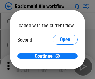
click at [60, 56] on span "Open" at bounding box center [65, 58] width 11 height 5
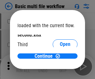
scroll to position [18, 0]
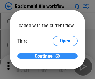
click at [45, 56] on span "Continue" at bounding box center [44, 56] width 18 height 5
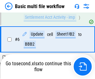
scroll to position [261, 0]
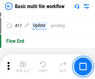
click at [23, 66] on img "button" at bounding box center [22, 63] width 7 height 7
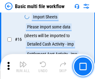
scroll to position [415, 0]
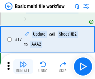
click at [23, 66] on img "button" at bounding box center [22, 63] width 7 height 7
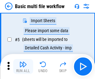
click at [23, 66] on img "button" at bounding box center [22, 63] width 7 height 7
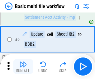
click at [23, 66] on img "button" at bounding box center [22, 63] width 7 height 7
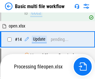
scroll to position [415, 0]
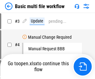
scroll to position [66, 0]
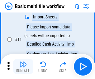
click at [23, 66] on img "button" at bounding box center [22, 63] width 7 height 7
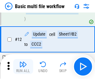
click at [23, 66] on img "button" at bounding box center [22, 63] width 7 height 7
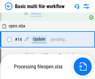
scroll to position [371, 0]
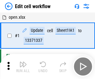
click at [23, 66] on img "button" at bounding box center [22, 63] width 7 height 7
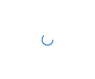
scroll to position [2, 0]
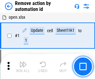
scroll to position [23, 0]
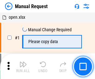
scroll to position [21, 0]
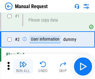
click at [23, 66] on img "button" at bounding box center [22, 63] width 7 height 7
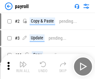
click at [23, 66] on img "button" at bounding box center [22, 63] width 7 height 7
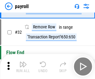
scroll to position [77, 0]
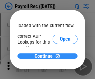
click at [45, 56] on span "Continue" at bounding box center [44, 56] width 18 height 5
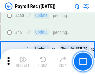
scroll to position [3322, 0]
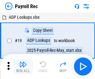
click at [23, 66] on img "button" at bounding box center [22, 63] width 7 height 7
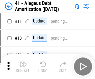
click at [23, 66] on img "button" at bounding box center [22, 63] width 7 height 7
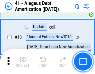
scroll to position [77, 0]
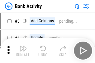
click at [23, 51] on img "button" at bounding box center [22, 48] width 7 height 7
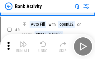
scroll to position [33, 0]
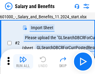
click at [23, 62] on img "button" at bounding box center [22, 59] width 7 height 7
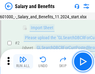
scroll to position [45, 0]
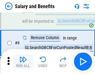
click at [23, 62] on img "button" at bounding box center [22, 59] width 7 height 7
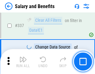
scroll to position [2919, 0]
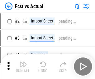
click at [23, 62] on img "button" at bounding box center [22, 63] width 7 height 7
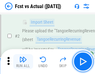
scroll to position [58, 0]
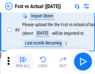
click at [23, 62] on img "button" at bounding box center [22, 59] width 7 height 7
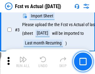
scroll to position [94, 0]
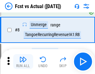
click at [23, 62] on img "button" at bounding box center [22, 59] width 7 height 7
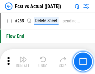
scroll to position [2950, 0]
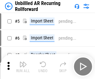
click at [23, 62] on img "button" at bounding box center [22, 63] width 7 height 7
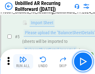
scroll to position [59, 0]
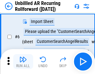
click at [23, 62] on img "button" at bounding box center [22, 59] width 7 height 7
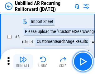
scroll to position [100, 0]
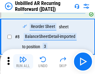
click at [23, 62] on img "button" at bounding box center [22, 59] width 7 height 7
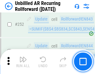
scroll to position [2118, 0]
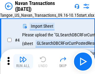
click at [23, 62] on img "button" at bounding box center [22, 59] width 7 height 7
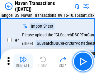
scroll to position [54, 0]
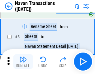
click at [23, 62] on img "button" at bounding box center [22, 59] width 7 height 7
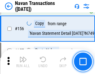
scroll to position [2021, 0]
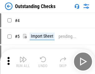
click at [23, 62] on img "button" at bounding box center [22, 59] width 7 height 7
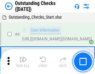
scroll to position [65, 0]
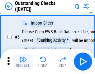
click at [23, 62] on img "button" at bounding box center [22, 59] width 7 height 7
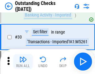
click at [23, 62] on img "button" at bounding box center [22, 59] width 7 height 7
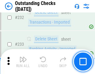
scroll to position [1893, 0]
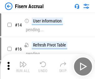
click at [23, 62] on img "button" at bounding box center [22, 63] width 7 height 7
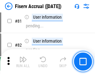
scroll to position [819, 0]
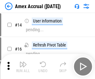
click at [23, 62] on img "button" at bounding box center [22, 63] width 7 height 7
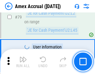
scroll to position [809, 0]
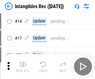
click at [23, 66] on img "button" at bounding box center [22, 63] width 7 height 7
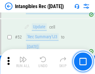
scroll to position [243, 0]
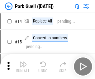
click at [23, 62] on img "button" at bounding box center [22, 63] width 7 height 7
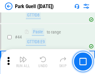
scroll to position [780, 0]
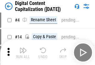
click at [23, 52] on img "button" at bounding box center [22, 49] width 7 height 7
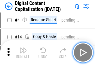
scroll to position [58, 0]
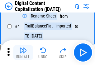
click at [23, 52] on img "button" at bounding box center [22, 49] width 7 height 7
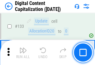
scroll to position [661, 0]
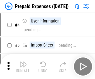
click at [23, 62] on img "button" at bounding box center [22, 63] width 7 height 7
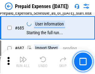
scroll to position [1714, 0]
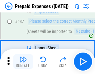
click at [23, 62] on img "button" at bounding box center [22, 59] width 7 height 7
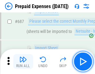
scroll to position [1746, 0]
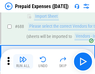
click at [23, 62] on img "button" at bounding box center [22, 59] width 7 height 7
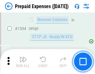
scroll to position [6070, 0]
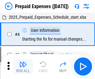
click at [23, 66] on img "button" at bounding box center [22, 63] width 7 height 7
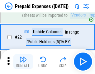
click at [23, 62] on img "button" at bounding box center [22, 59] width 7 height 7
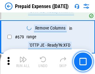
scroll to position [2171, 0]
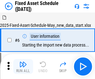
click at [23, 66] on img "button" at bounding box center [22, 63] width 7 height 7
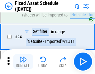
click at [23, 62] on img "button" at bounding box center [22, 59] width 7 height 7
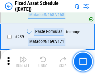
scroll to position [1931, 0]
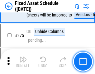
click at [23, 62] on img "button" at bounding box center [22, 59] width 7 height 7
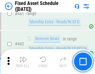
scroll to position [2787, 0]
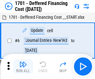
click at [23, 66] on img "button" at bounding box center [22, 63] width 7 height 7
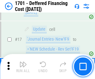
scroll to position [75, 0]
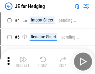
click at [23, 62] on img "button" at bounding box center [22, 59] width 7 height 7
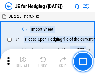
scroll to position [35, 0]
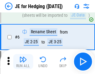
click at [23, 62] on img "button" at bounding box center [22, 59] width 7 height 7
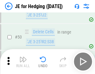
scroll to position [404, 0]
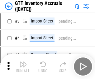
click at [23, 62] on img "button" at bounding box center [22, 63] width 7 height 7
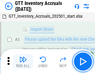
scroll to position [40, 0]
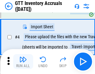
click at [23, 62] on img "button" at bounding box center [22, 59] width 7 height 7
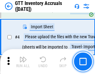
scroll to position [72, 0]
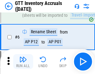
click at [23, 62] on img "button" at bounding box center [22, 59] width 7 height 7
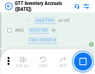
scroll to position [4732, 0]
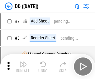
click at [23, 66] on img "button" at bounding box center [22, 63] width 7 height 7
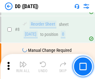
scroll to position [60, 0]
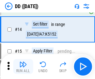
click at [23, 66] on img "button" at bounding box center [22, 63] width 7 height 7
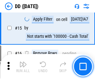
scroll to position [160, 0]
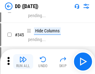
click at [23, 62] on img "button" at bounding box center [22, 59] width 7 height 7
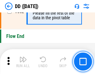
scroll to position [2984, 0]
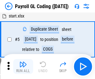
click at [23, 66] on img "button" at bounding box center [22, 63] width 7 height 7
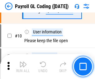
click at [23, 66] on img "button" at bounding box center [22, 63] width 7 height 7
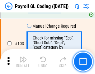
scroll to position [1463, 0]
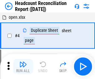
click at [23, 66] on img "button" at bounding box center [22, 63] width 7 height 7
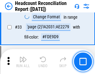
scroll to position [574, 0]
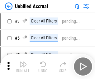
click at [23, 66] on img "button" at bounding box center [22, 63] width 7 height 7
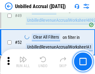
scroll to position [565, 0]
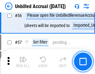
click at [23, 62] on img "button" at bounding box center [22, 59] width 7 height 7
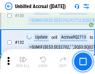
scroll to position [1857, 0]
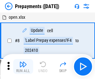
click at [23, 66] on img "button" at bounding box center [22, 63] width 7 height 7
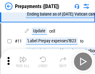
scroll to position [39, 0]
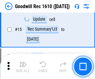
scroll to position [107, 0]
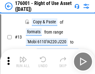
scroll to position [40, 0]
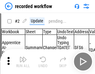
click at [23, 62] on img "button" at bounding box center [22, 59] width 7 height 7
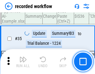
scroll to position [1949, 0]
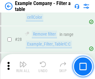
scroll to position [570, 0]
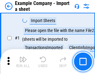
scroll to position [52, 0]
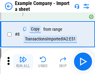
click at [23, 62] on img "button" at bounding box center [22, 59] width 7 height 7
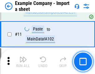
scroll to position [138, 0]
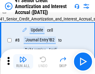
click at [23, 62] on img "button" at bounding box center [22, 59] width 7 height 7
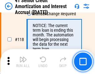
scroll to position [588, 0]
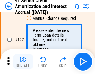
click at [23, 62] on img "button" at bounding box center [22, 59] width 7 height 7
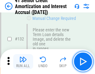
scroll to position [652, 0]
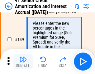
click at [23, 62] on img "button" at bounding box center [22, 59] width 7 height 7
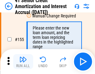
click at [23, 62] on img "button" at bounding box center [22, 59] width 7 height 7
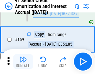
click at [23, 62] on img "button" at bounding box center [22, 59] width 7 height 7
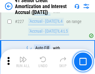
scroll to position [1396, 0]
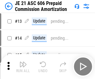
click at [23, 62] on img "button" at bounding box center [22, 63] width 7 height 7
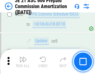
scroll to position [1147, 0]
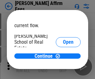
click at [63, 72] on span "Open" at bounding box center [68, 74] width 11 height 5
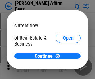
click at [63, 65] on span "Open" at bounding box center [68, 67] width 11 height 5
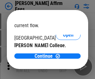
click at [63, 58] on span "Open" at bounding box center [68, 60] width 11 height 5
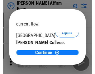
scroll to position [98, 0]
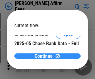
click at [45, 56] on span "Continue" at bounding box center [44, 56] width 18 height 5
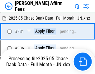
scroll to position [1327, 0]
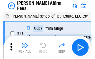
scroll to position [6, 0]
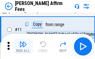
click at [23, 46] on img "button" at bounding box center [22, 43] width 7 height 7
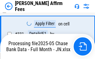
scroll to position [1357, 0]
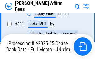
scroll to position [1357, 0]
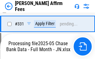
scroll to position [1357, 0]
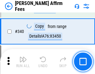
scroll to position [1349, 0]
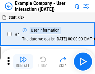
click at [23, 62] on img "button" at bounding box center [22, 59] width 7 height 7
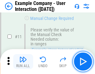
scroll to position [135, 0]
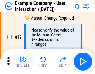
click at [23, 62] on img "button" at bounding box center [22, 59] width 7 height 7
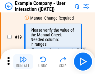
click at [23, 62] on img "button" at bounding box center [22, 59] width 7 height 7
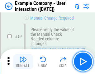
scroll to position [172, 0]
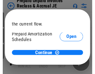
scroll to position [37, 0]
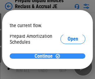
click at [45, 56] on span "Continue" at bounding box center [44, 56] width 18 height 5
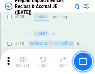
scroll to position [808, 0]
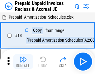
click at [23, 62] on img "button" at bounding box center [22, 59] width 7 height 7
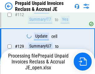
scroll to position [509, 0]
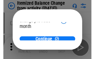
scroll to position [46, 0]
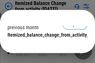
click at [45, 45] on span "Continue" at bounding box center [44, 47] width 18 height 5
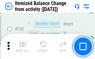
scroll to position [1043, 0]
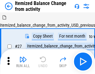
scroll to position [10, 0]
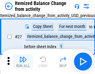
click at [23, 62] on img "button" at bounding box center [22, 59] width 7 height 7
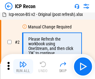
click at [23, 66] on img "button" at bounding box center [22, 63] width 7 height 7
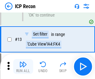
click at [23, 66] on img "button" at bounding box center [22, 63] width 7 height 7
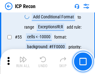
scroll to position [543, 0]
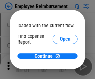
click at [60, 72] on span "Open" at bounding box center [65, 74] width 11 height 5
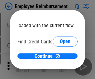
scroll to position [36, 0]
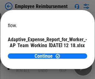
click at [70, 52] on span "Open" at bounding box center [75, 54] width 11 height 5
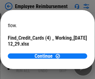
scroll to position [65, 0]
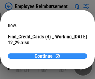
click at [45, 56] on span "Continue" at bounding box center [44, 56] width 18 height 5
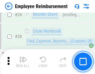
scroll to position [291, 0]
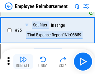
click at [23, 62] on img "button" at bounding box center [22, 59] width 7 height 7
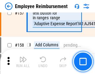
click at [23, 62] on img "button" at bounding box center [22, 59] width 7 height 7
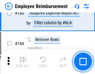
scroll to position [1584, 0]
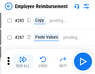
click at [23, 62] on img "button" at bounding box center [22, 59] width 7 height 7
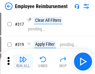
click at [23, 62] on img "button" at bounding box center [22, 59] width 7 height 7
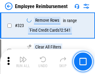
scroll to position [3204, 0]
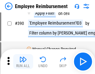
click at [23, 62] on img "button" at bounding box center [22, 59] width 7 height 7
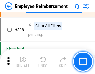
click at [23, 62] on img "button" at bounding box center [22, 59] width 7 height 7
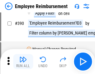
click at [23, 62] on img "button" at bounding box center [22, 59] width 7 height 7
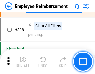
click at [23, 62] on img "button" at bounding box center [22, 59] width 7 height 7
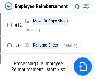
scroll to position [21, 0]
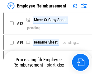
scroll to position [21, 0]
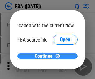
click at [45, 56] on span "Continue" at bounding box center [44, 56] width 18 height 5
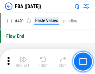
scroll to position [4664, 0]
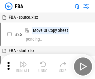
scroll to position [6, 0]
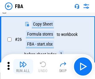
click at [23, 66] on img "button" at bounding box center [22, 63] width 7 height 7
